Goal: Task Accomplishment & Management: Use online tool/utility

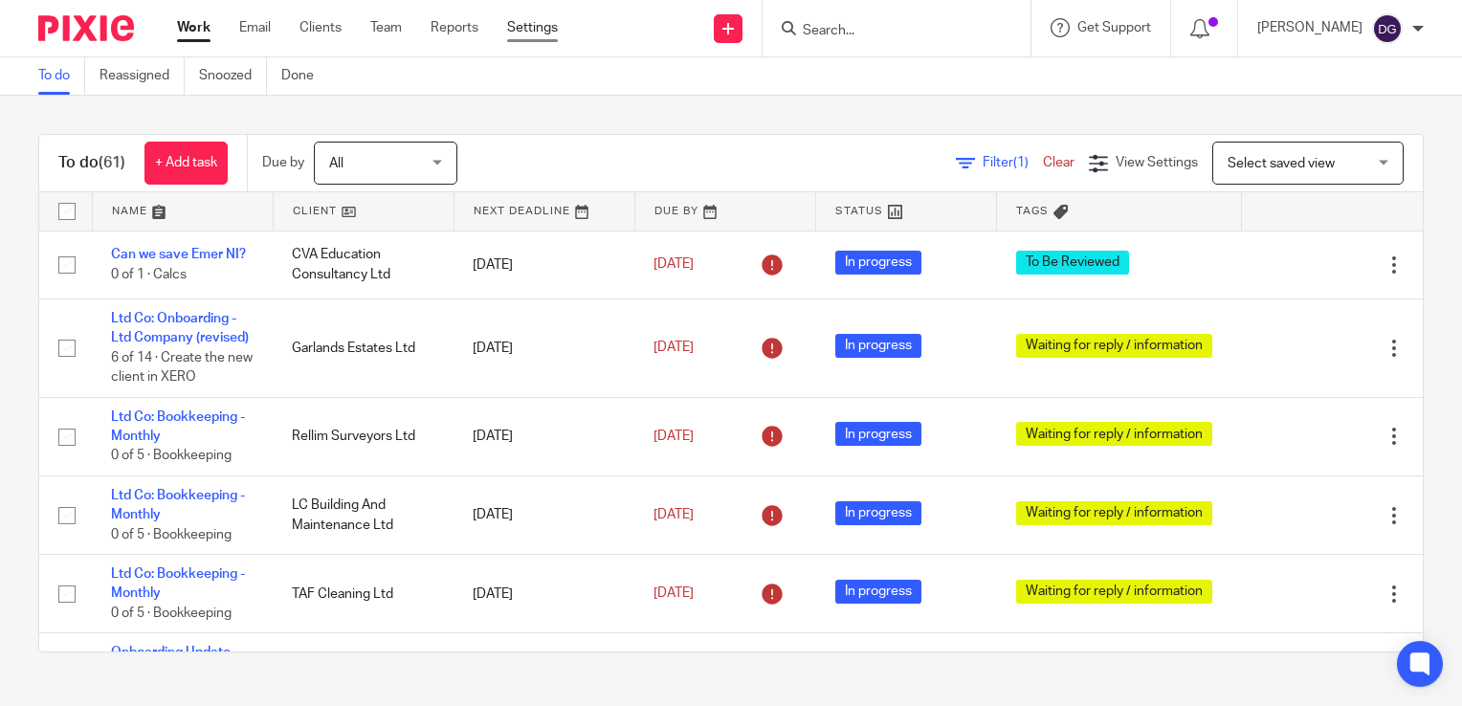
click at [522, 32] on link "Settings" at bounding box center [532, 27] width 51 height 19
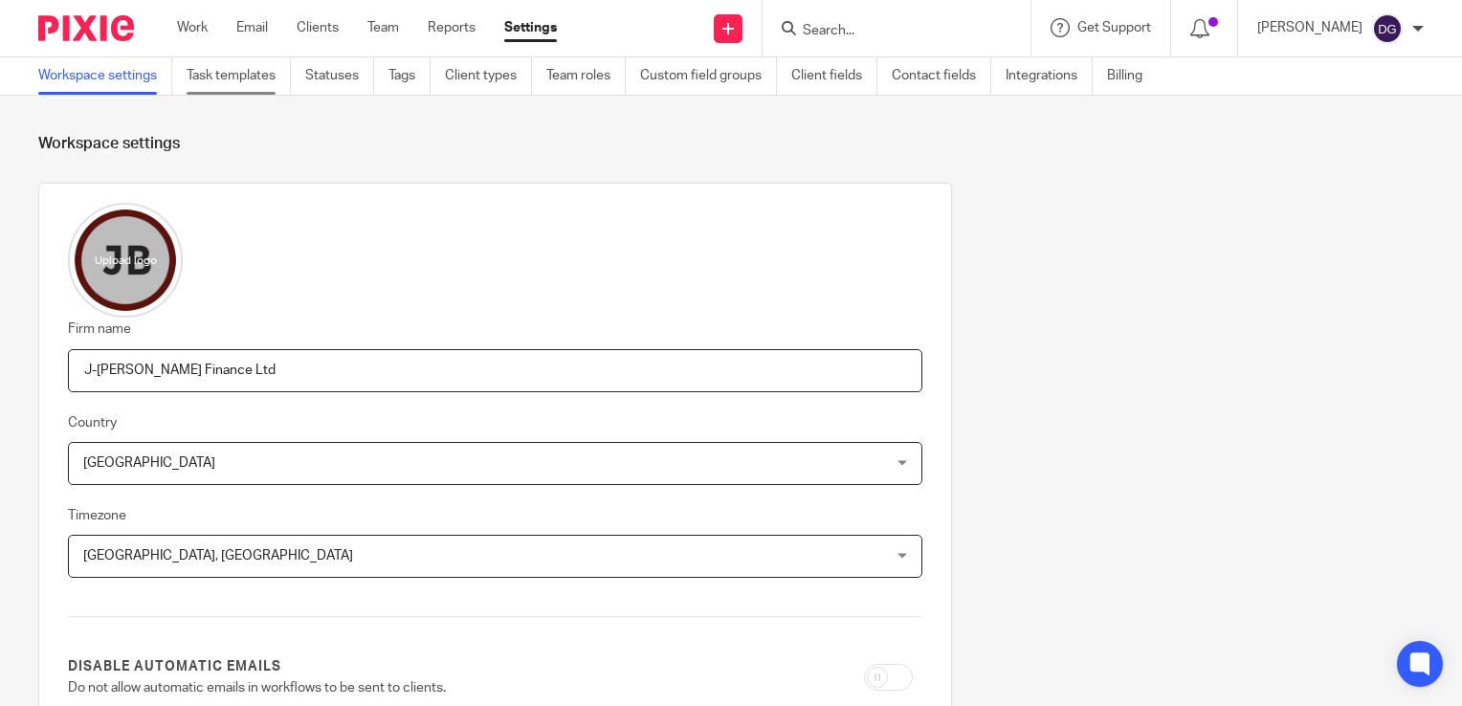
click at [199, 75] on link "Task templates" at bounding box center [239, 75] width 104 height 37
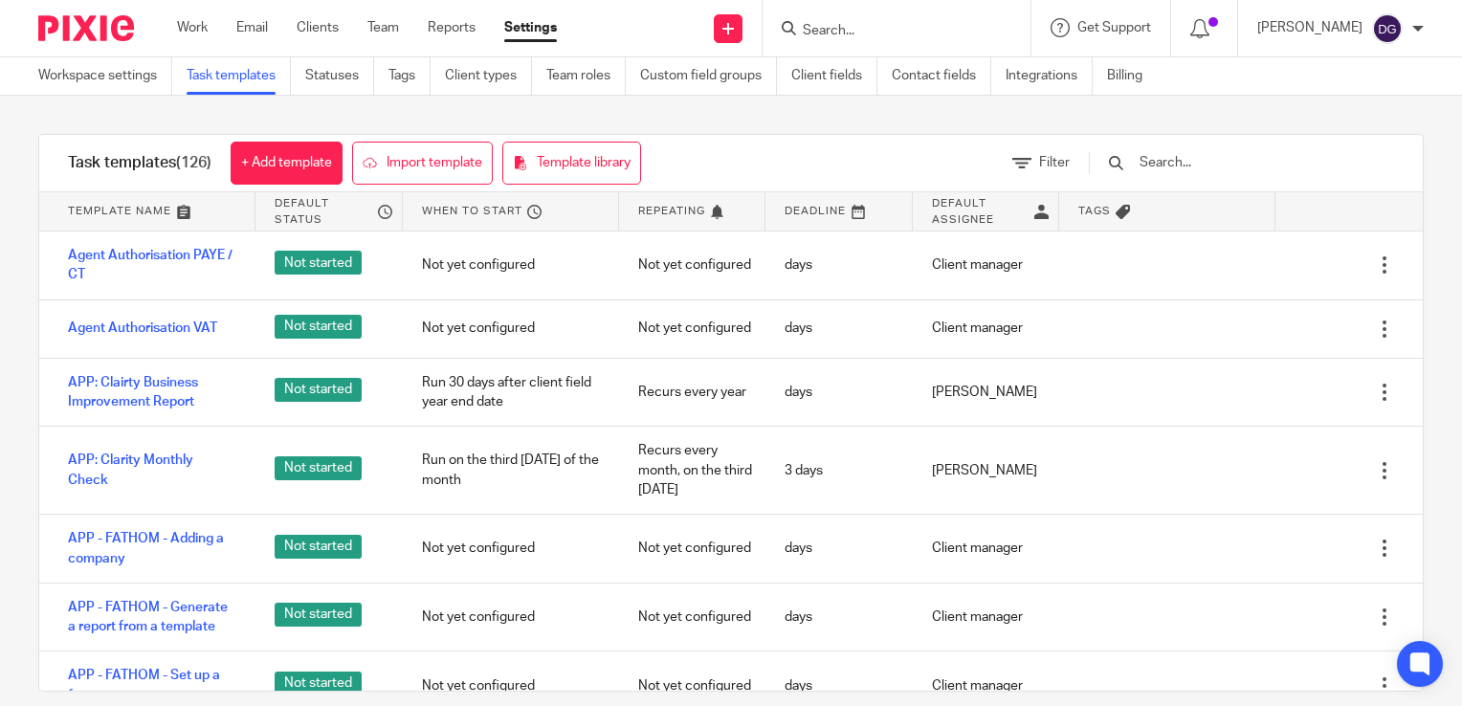
click at [1214, 162] on input "text" at bounding box center [1249, 162] width 223 height 21
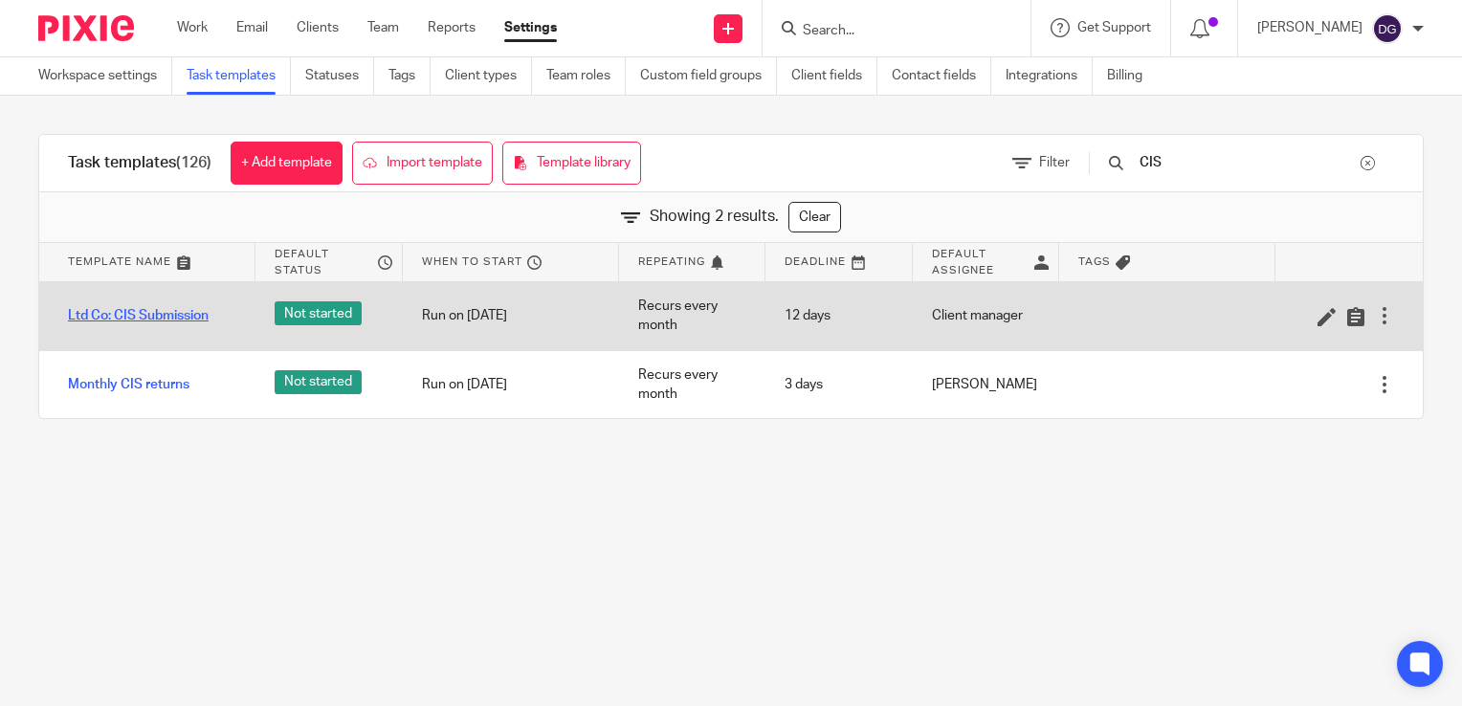
type input "CIS"
click at [176, 320] on link "Ltd Co: CIS Submission" at bounding box center [138, 315] width 141 height 19
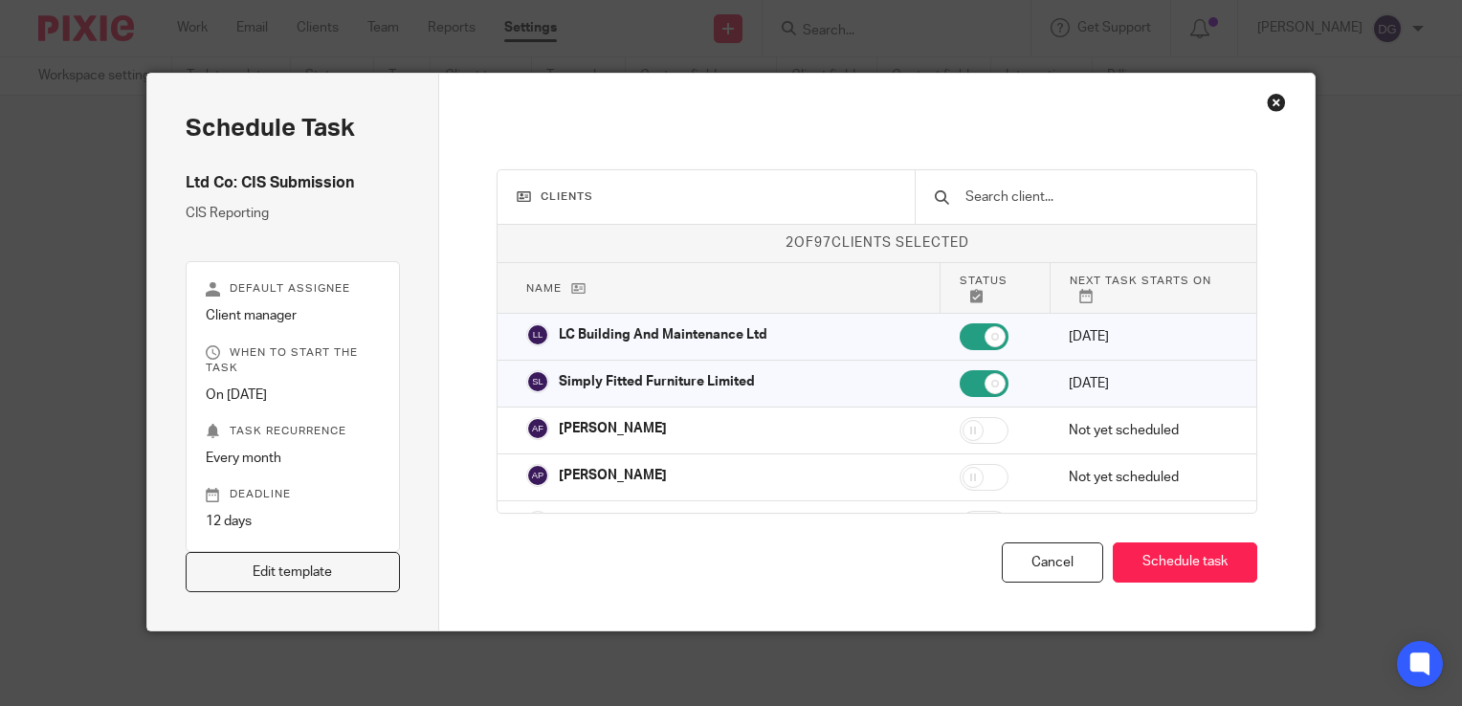
scroll to position [5, 0]
click at [207, 587] on link "Edit template" at bounding box center [293, 571] width 214 height 41
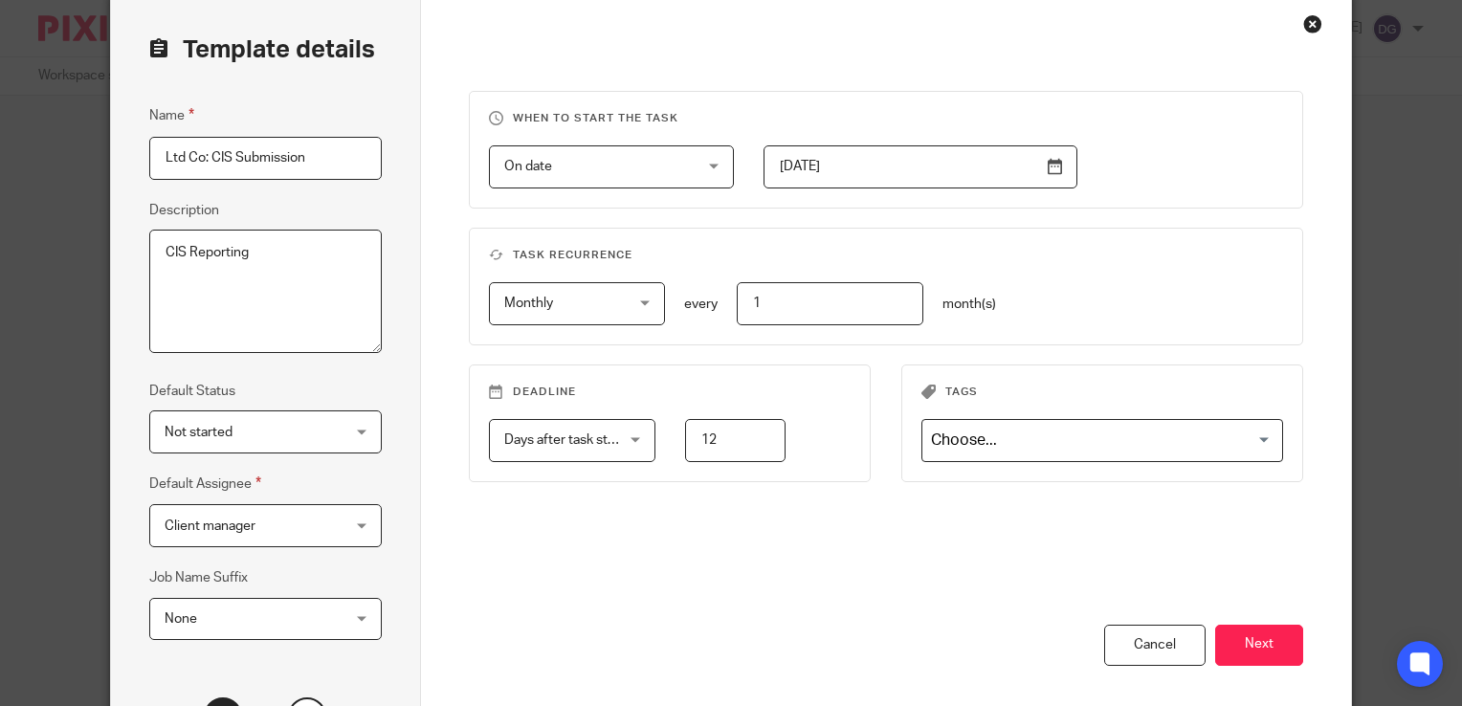
scroll to position [269, 0]
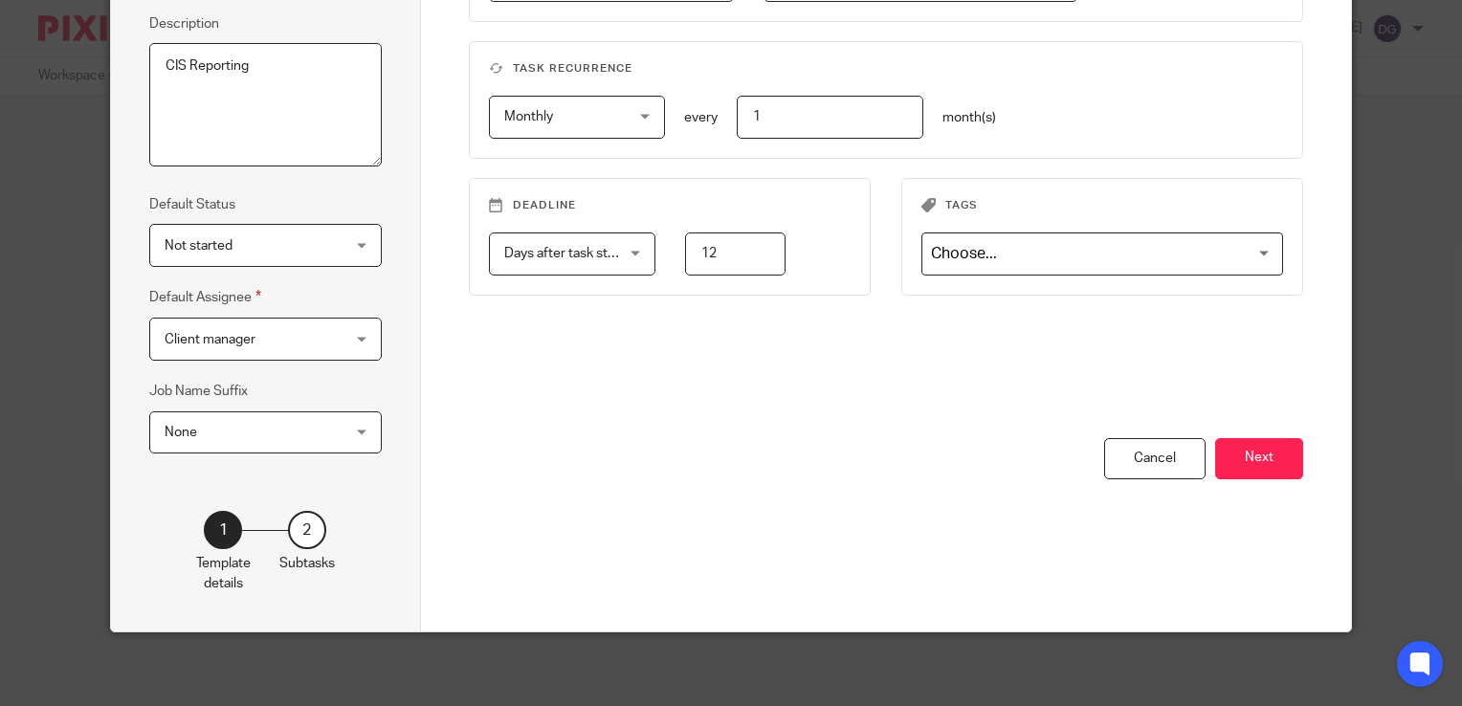
click at [304, 536] on div "2" at bounding box center [307, 530] width 38 height 38
click at [300, 516] on div "2" at bounding box center [307, 530] width 38 height 38
click at [1235, 465] on button "Next" at bounding box center [1259, 458] width 88 height 41
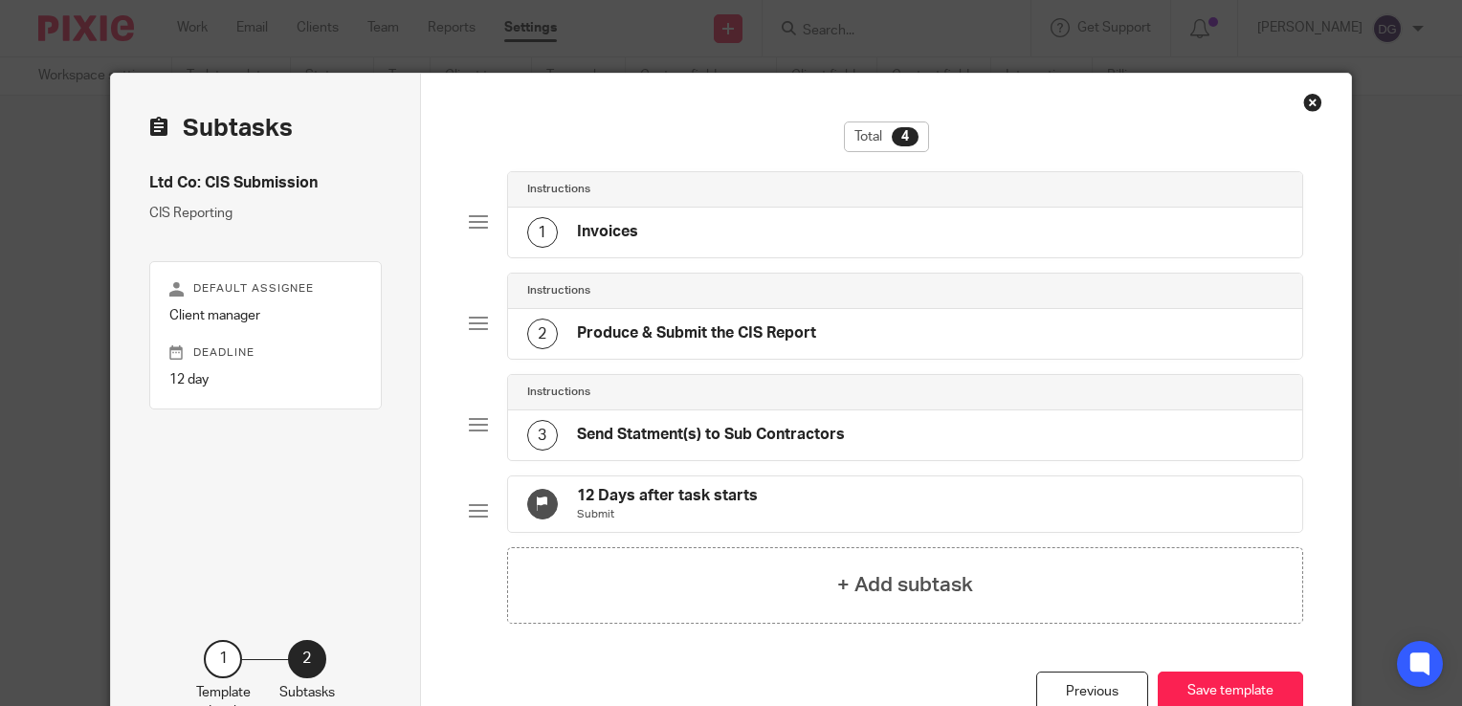
scroll to position [0, 0]
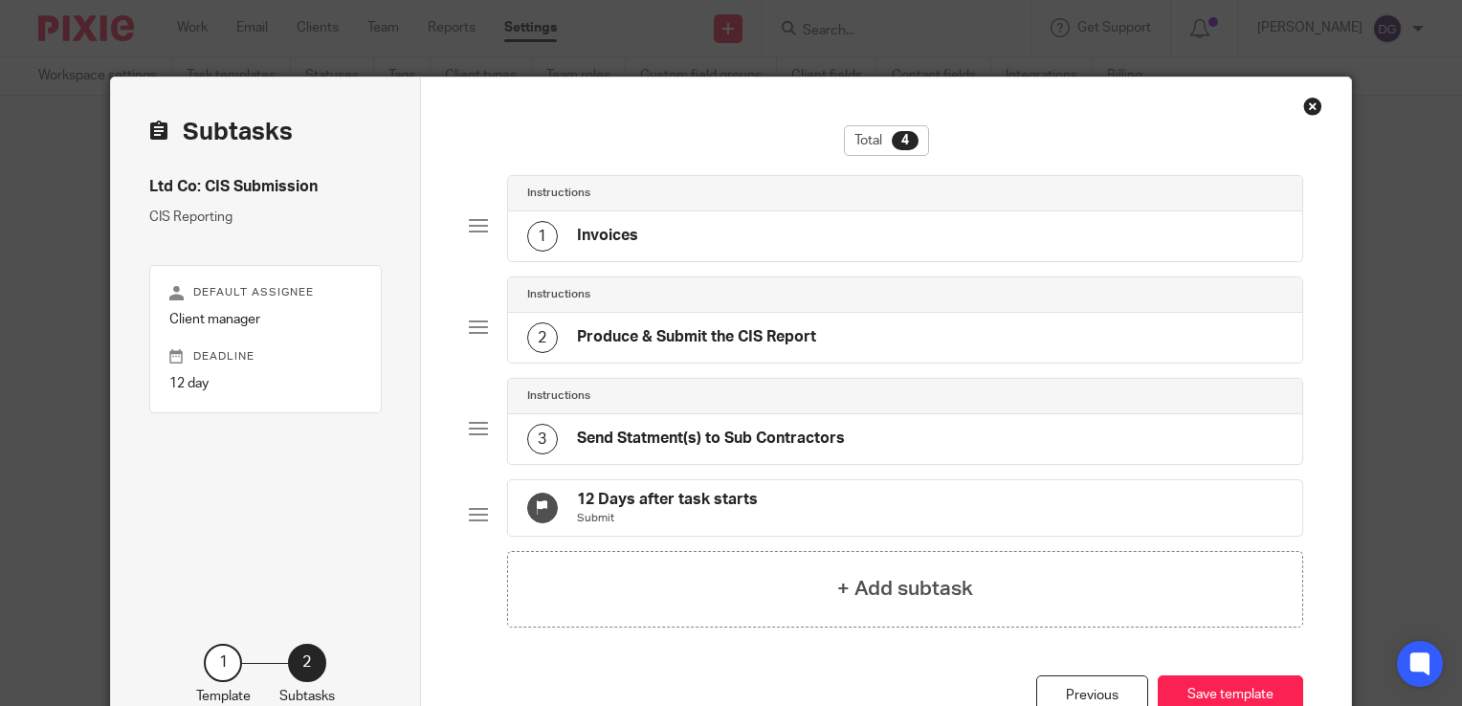
click at [707, 255] on div "1 Invoices" at bounding box center [905, 237] width 795 height 50
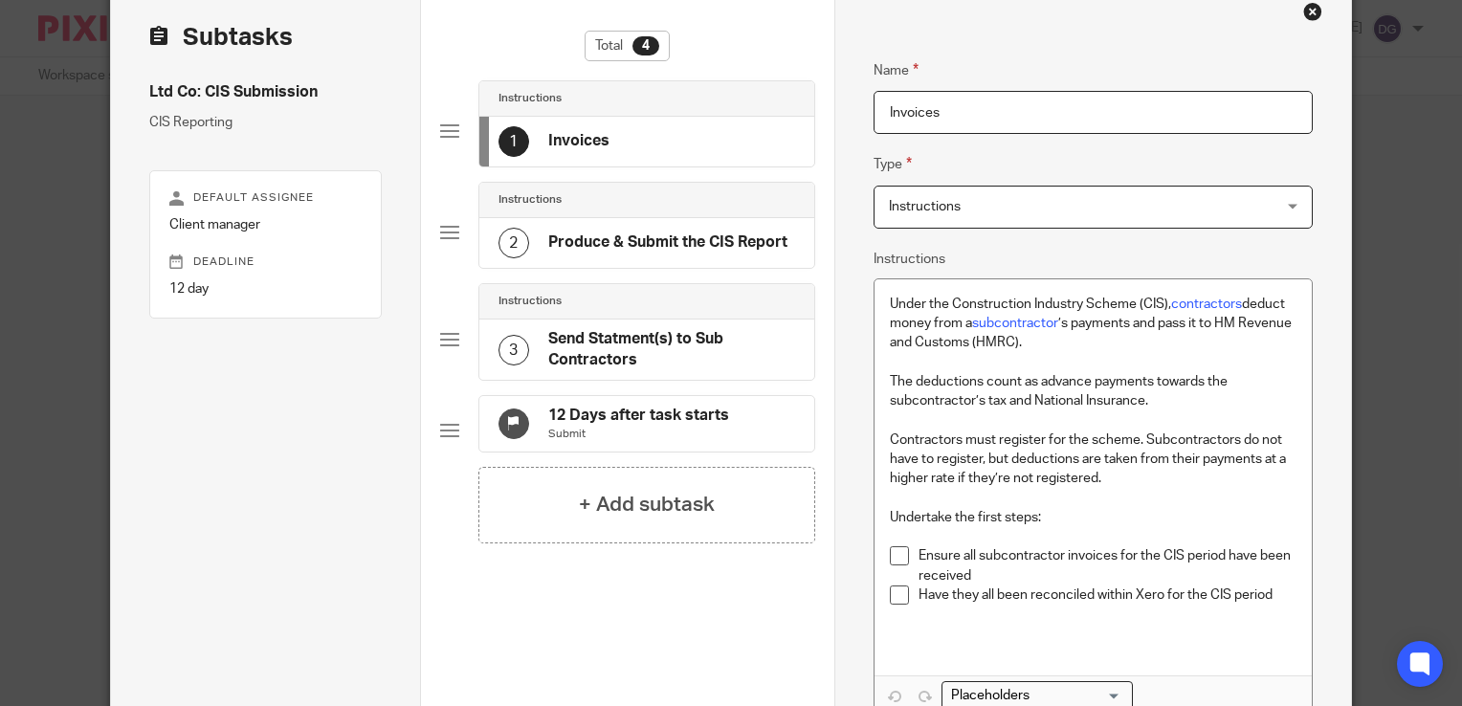
scroll to position [96, 0]
click at [666, 239] on h4 "Produce & Submit the CIS Report" at bounding box center [667, 242] width 239 height 20
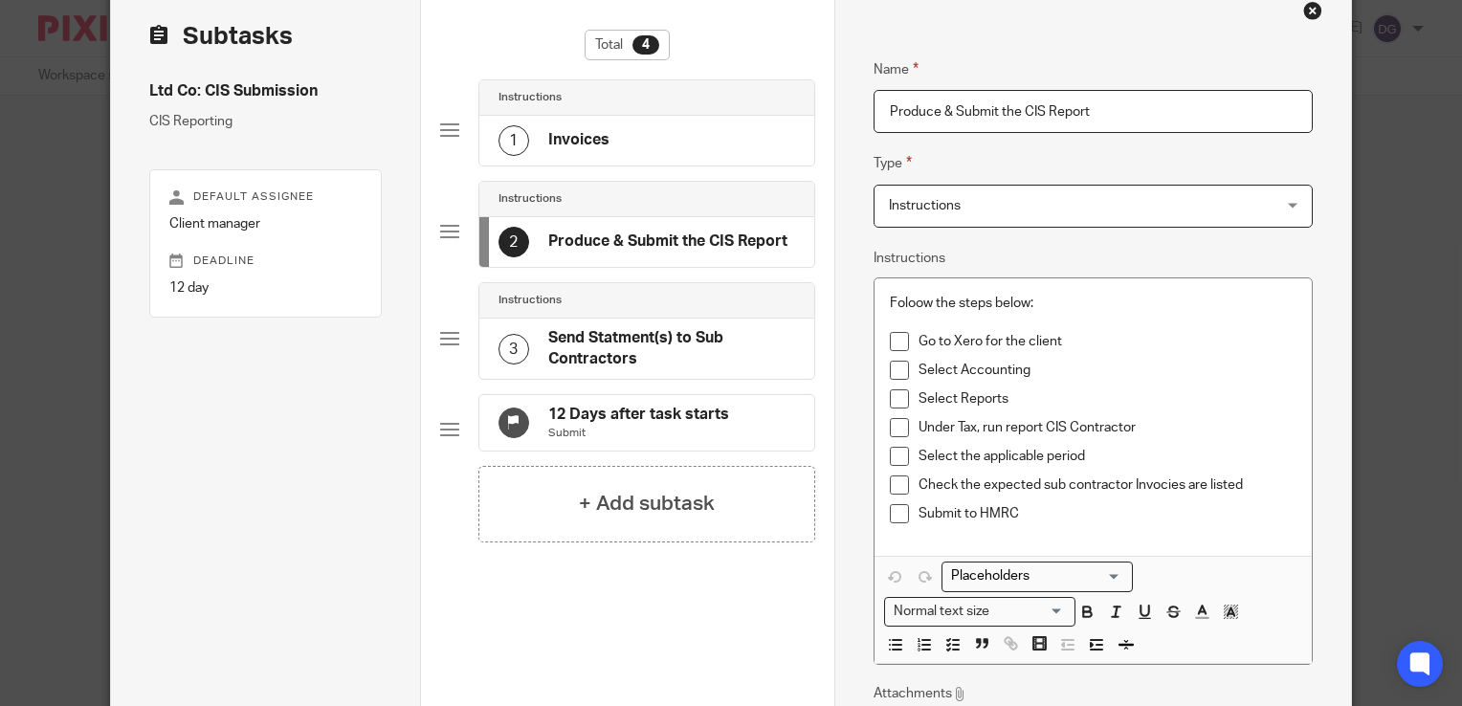
click at [624, 345] on h4 "Send Statment(s) to Sub Contractors" at bounding box center [671, 348] width 247 height 41
